Goal: Task Accomplishment & Management: Use online tool/utility

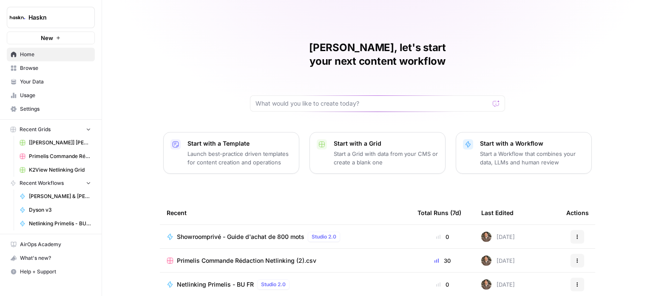
click at [52, 105] on span "Settings" at bounding box center [55, 109] width 71 height 8
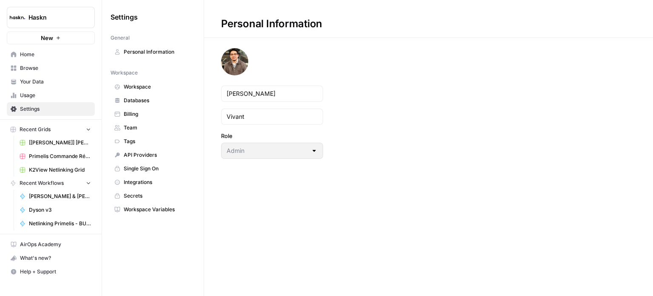
click at [138, 105] on link "Databases" at bounding box center [153, 101] width 85 height 14
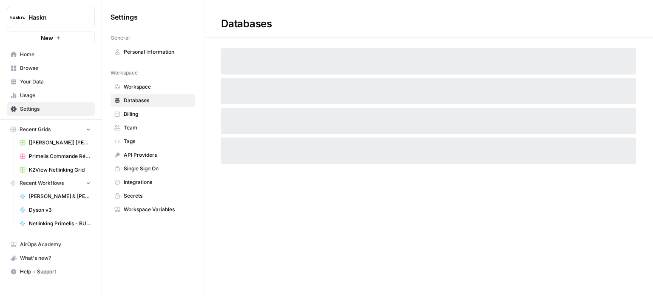
click at [138, 110] on span "Billing" at bounding box center [158, 114] width 68 height 8
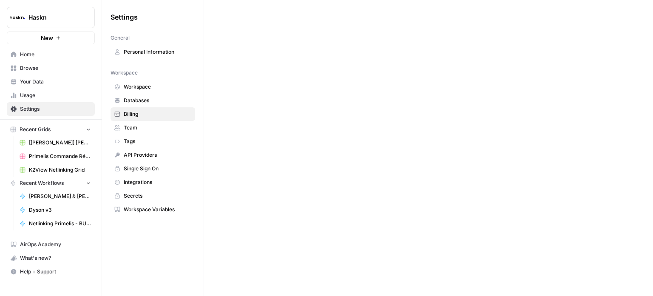
click at [151, 111] on span "Billing" at bounding box center [158, 114] width 68 height 8
click at [57, 14] on span "Haskn" at bounding box center [53, 17] width 51 height 9
click at [261, 54] on div at bounding box center [428, 148] width 449 height 296
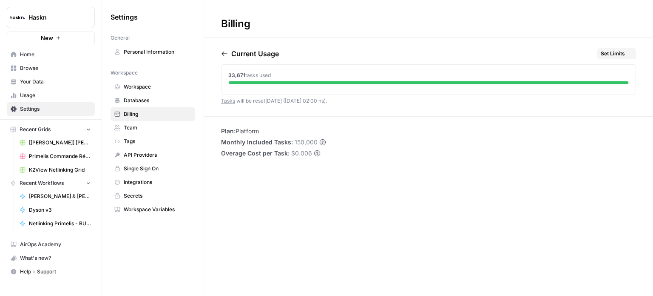
click at [176, 47] on link "Personal Information" at bounding box center [153, 52] width 85 height 14
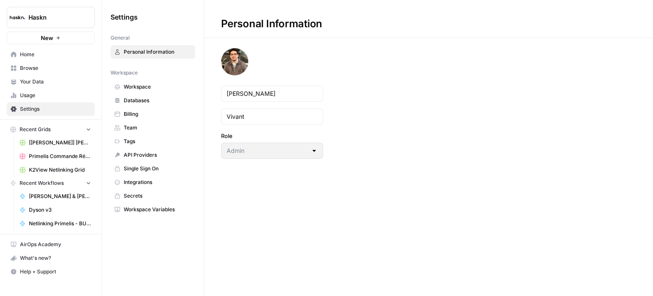
click at [171, 110] on span "Billing" at bounding box center [158, 114] width 68 height 8
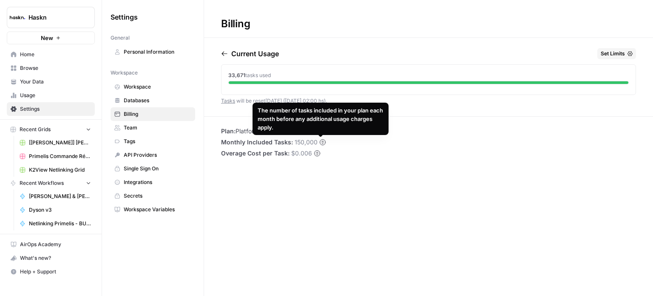
click at [162, 125] on span "Team" at bounding box center [158, 128] width 68 height 8
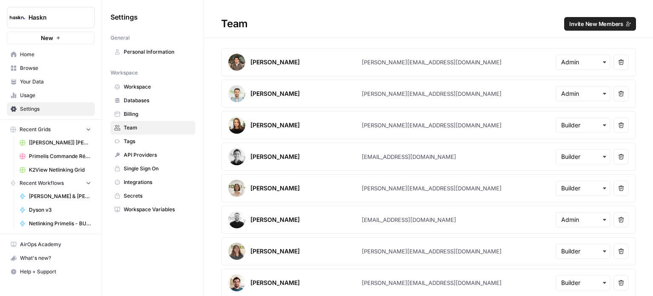
click at [156, 198] on link "Secrets" at bounding box center [153, 196] width 85 height 14
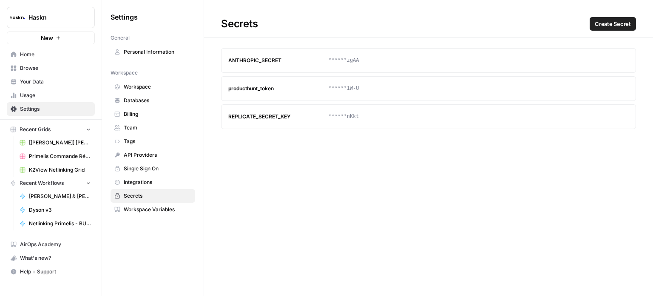
click at [156, 206] on span "Workspace Variables" at bounding box center [158, 209] width 68 height 8
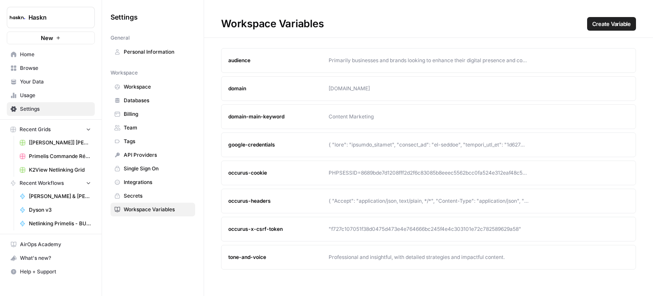
click at [159, 182] on span "Integrations" at bounding box center [158, 182] width 68 height 8
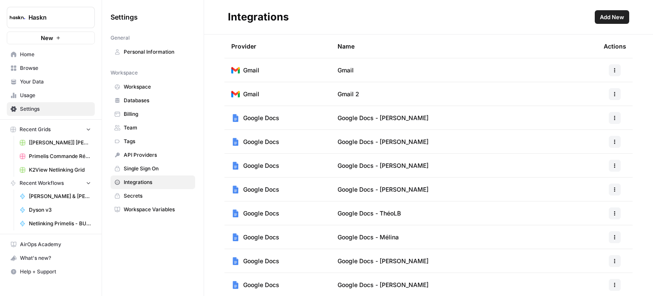
click at [160, 165] on span "Single Sign On" at bounding box center [158, 169] width 68 height 8
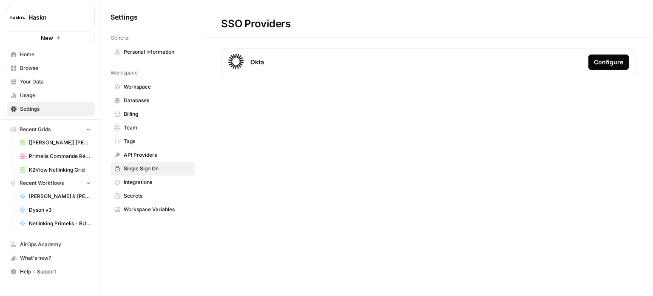
click at [162, 151] on span "API Providers" at bounding box center [158, 155] width 68 height 8
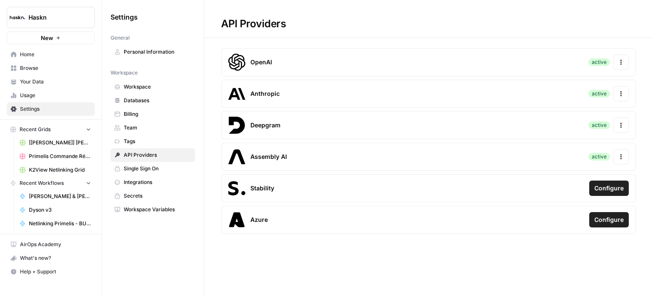
click at [165, 140] on span "Tags" at bounding box center [158, 141] width 68 height 8
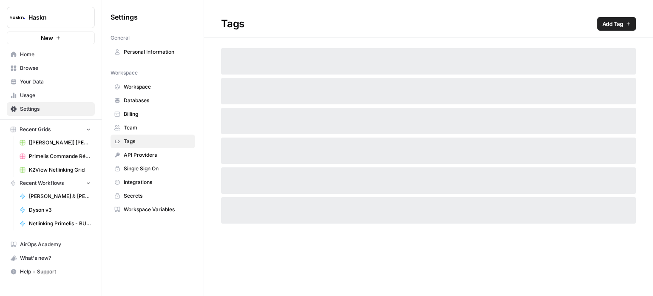
click at [171, 85] on span "Workspace" at bounding box center [158, 87] width 68 height 8
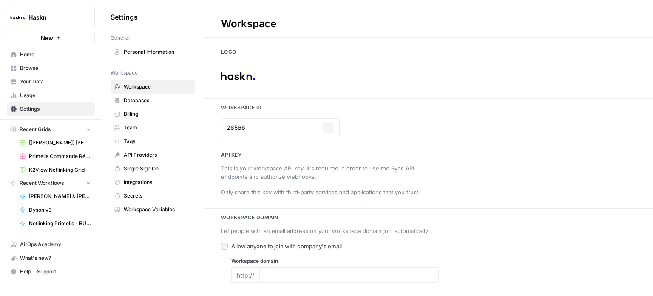
type input "www.haskn.com"
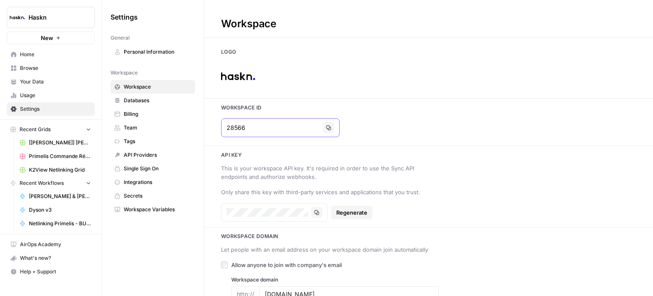
click at [271, 124] on input "28566" at bounding box center [273, 127] width 93 height 9
click at [352, 162] on div "This is your workspace API key. It's required in order to use the Sync API endp…" at bounding box center [428, 192] width 449 height 60
click at [323, 125] on button "Copy" at bounding box center [328, 127] width 11 height 11
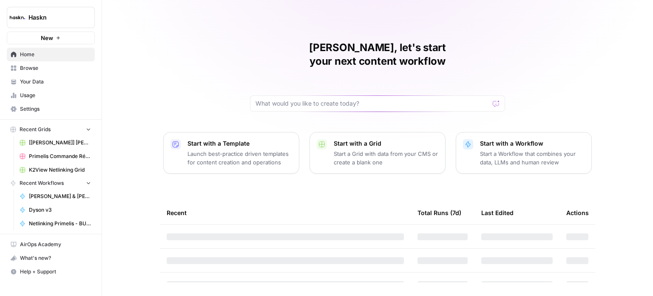
click at [142, 70] on div "[PERSON_NAME], let's start your next content workflow Start with a Template Lau…" at bounding box center [377, 148] width 551 height 296
click at [70, 57] on span "Home" at bounding box center [55, 55] width 71 height 8
click at [77, 39] on button "New" at bounding box center [51, 37] width 88 height 13
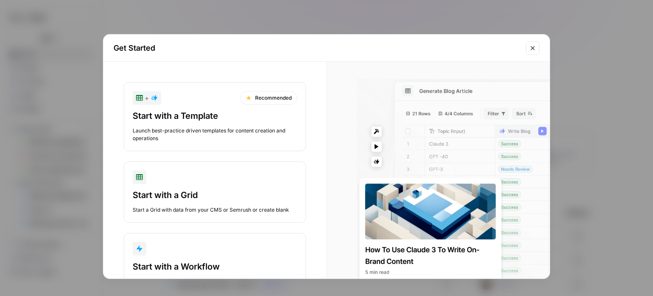
drag, startPoint x: 532, startPoint y: 48, endPoint x: 496, endPoint y: 50, distance: 36.2
click at [533, 48] on icon "Close modal" at bounding box center [533, 48] width 4 height 4
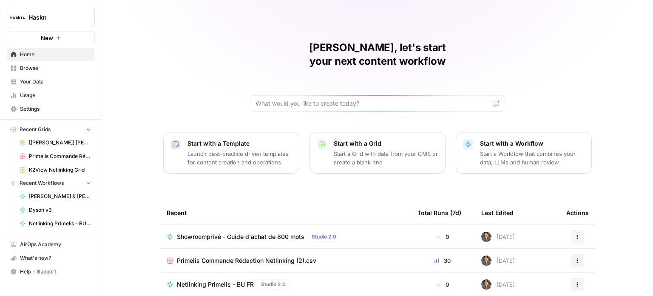
click at [82, 38] on button "New" at bounding box center [51, 37] width 88 height 13
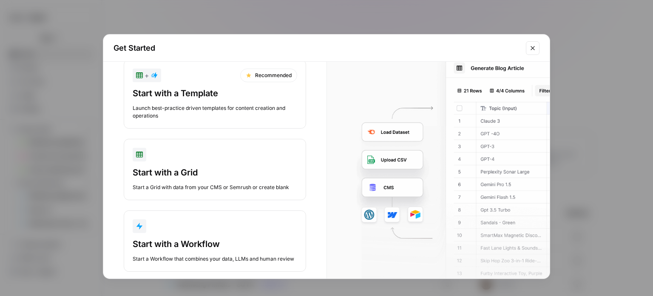
scroll to position [35, 0]
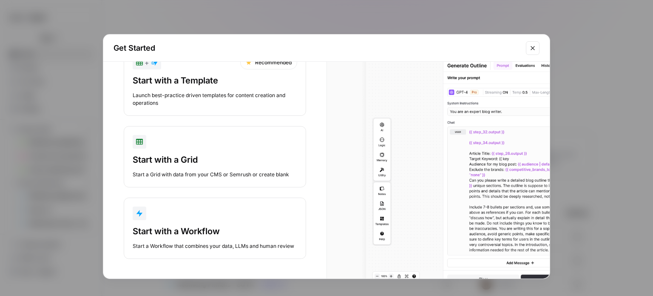
click at [241, 216] on div "button" at bounding box center [215, 213] width 165 height 14
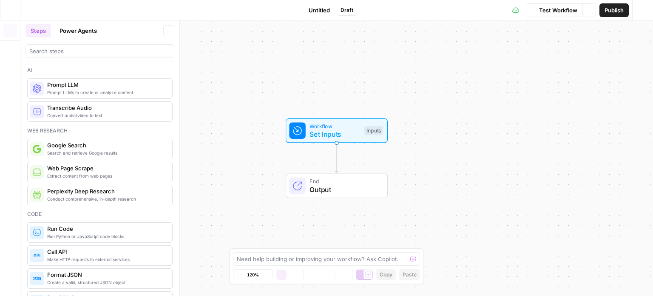
click at [315, 9] on span "Untitled" at bounding box center [319, 10] width 21 height 9
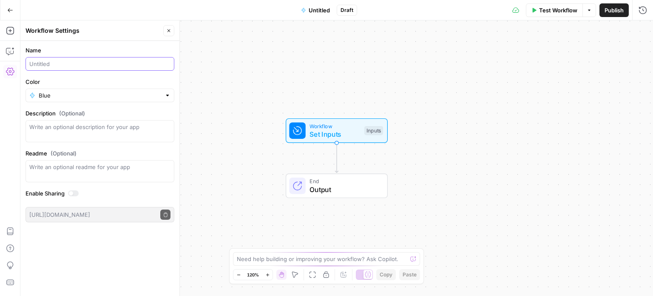
click at [52, 65] on input "Name" at bounding box center [99, 64] width 141 height 9
click at [168, 63] on input "Test Voyage Privée" at bounding box center [99, 64] width 141 height 9
click at [161, 48] on label "Name" at bounding box center [100, 50] width 149 height 9
click at [161, 60] on input "Test Voyage Privée" at bounding box center [99, 64] width 141 height 9
click at [139, 65] on input "Test Voyage Privée" at bounding box center [99, 64] width 141 height 9
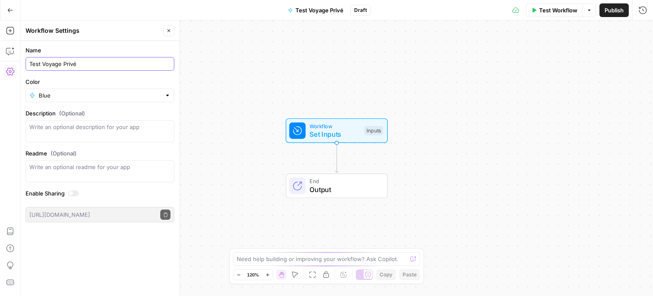
type input "Test Voyage Privé"
click at [147, 46] on label "Name" at bounding box center [100, 50] width 149 height 9
click at [147, 60] on input "Test Voyage Privé" at bounding box center [99, 64] width 141 height 9
click at [348, 46] on div "Workflow Set Inputs Inputs End Output" at bounding box center [336, 157] width 633 height 275
click at [9, 31] on icon "button" at bounding box center [10, 30] width 9 height 9
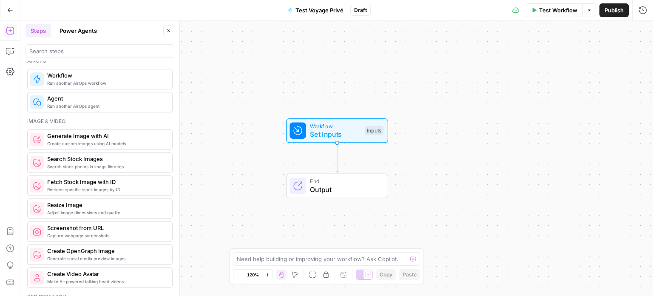
scroll to position [553, 0]
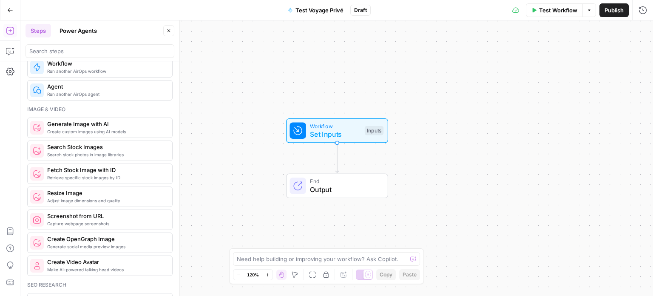
click at [398, 60] on div "Workflow Set Inputs Inputs End Output" at bounding box center [336, 157] width 633 height 275
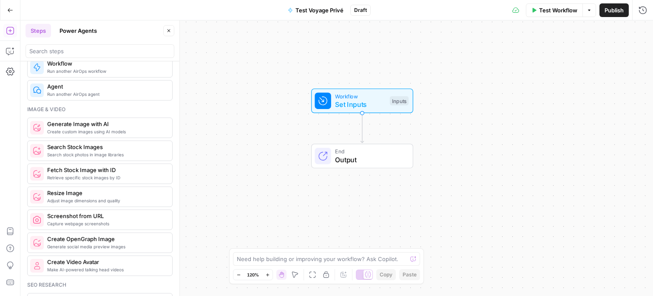
drag, startPoint x: 362, startPoint y: 80, endPoint x: 388, endPoint y: 47, distance: 41.8
click at [388, 47] on div "Workflow Set Inputs Inputs End Output" at bounding box center [336, 157] width 633 height 275
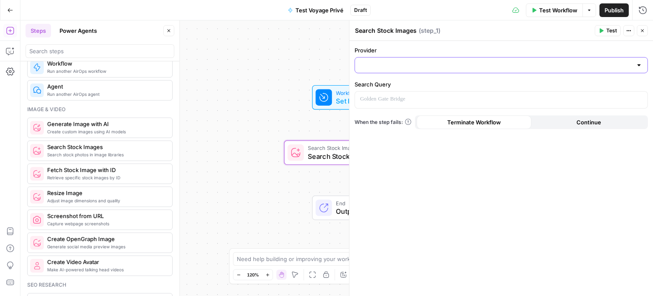
click at [456, 63] on input "Provider" at bounding box center [496, 65] width 272 height 9
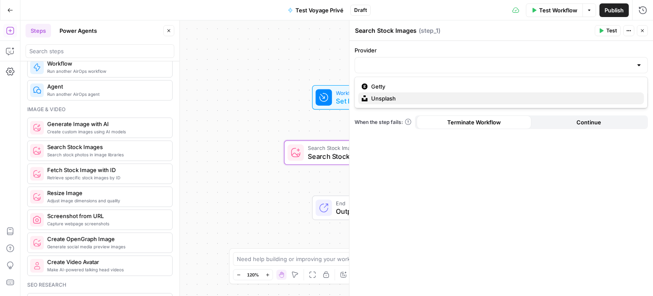
click at [455, 97] on span "Unsplash" at bounding box center [504, 98] width 266 height 9
type input "Unsplash"
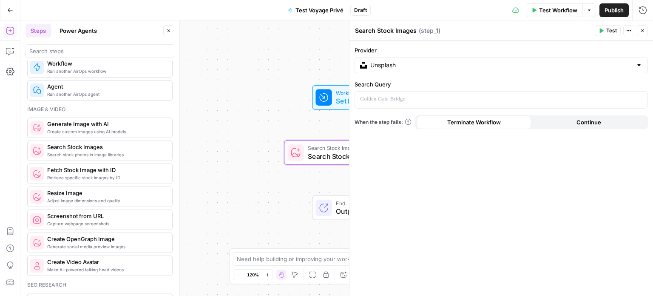
click at [432, 108] on div "Provider Unsplash logo Unsplash Home Unsplash Search Query “/” to reference Var…" at bounding box center [502, 168] width 304 height 255
click at [416, 97] on p at bounding box center [494, 99] width 269 height 9
